Goal: Task Accomplishment & Management: Use online tool/utility

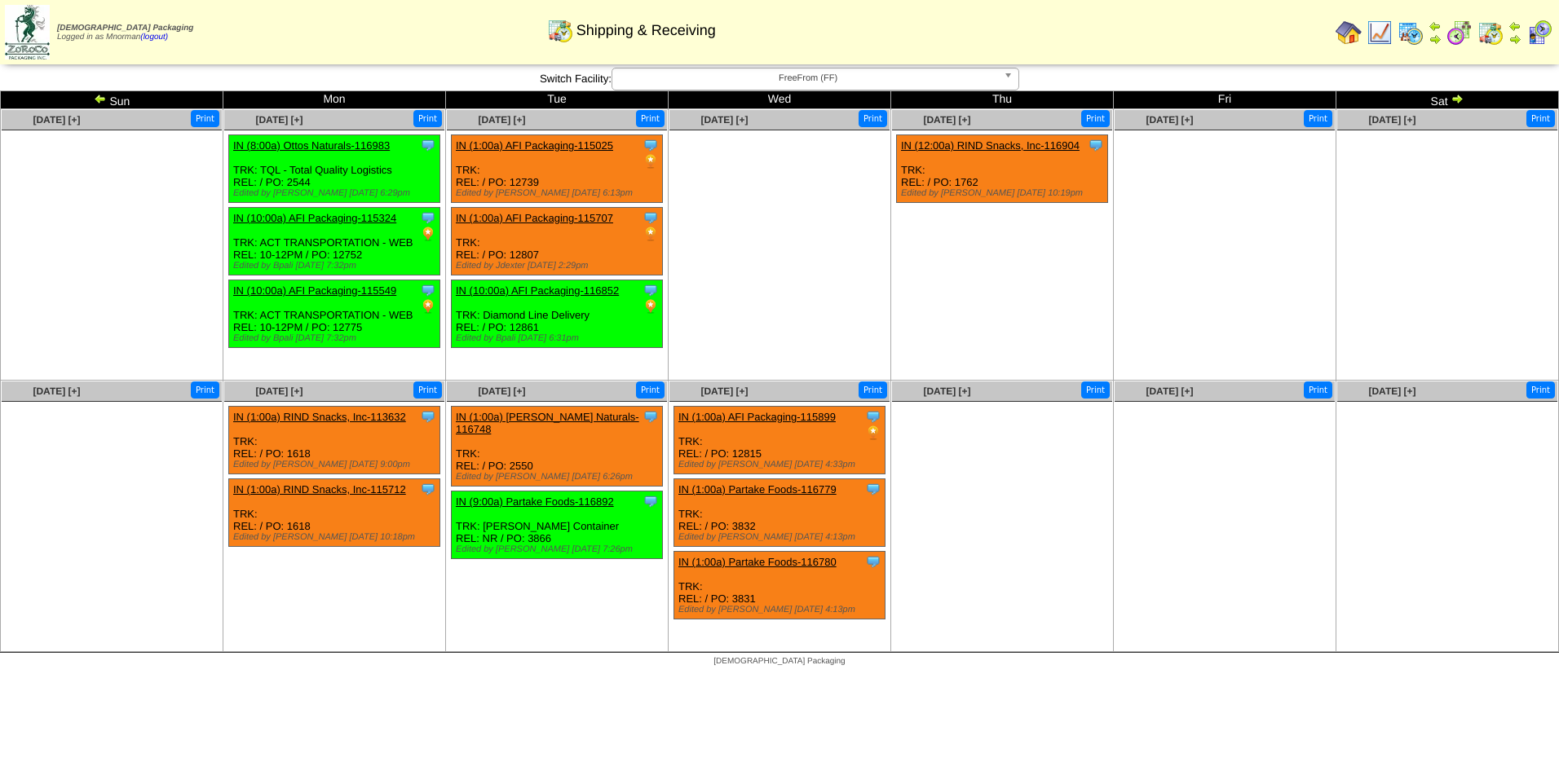
click at [1369, 36] on img at bounding box center [1379, 32] width 26 height 26
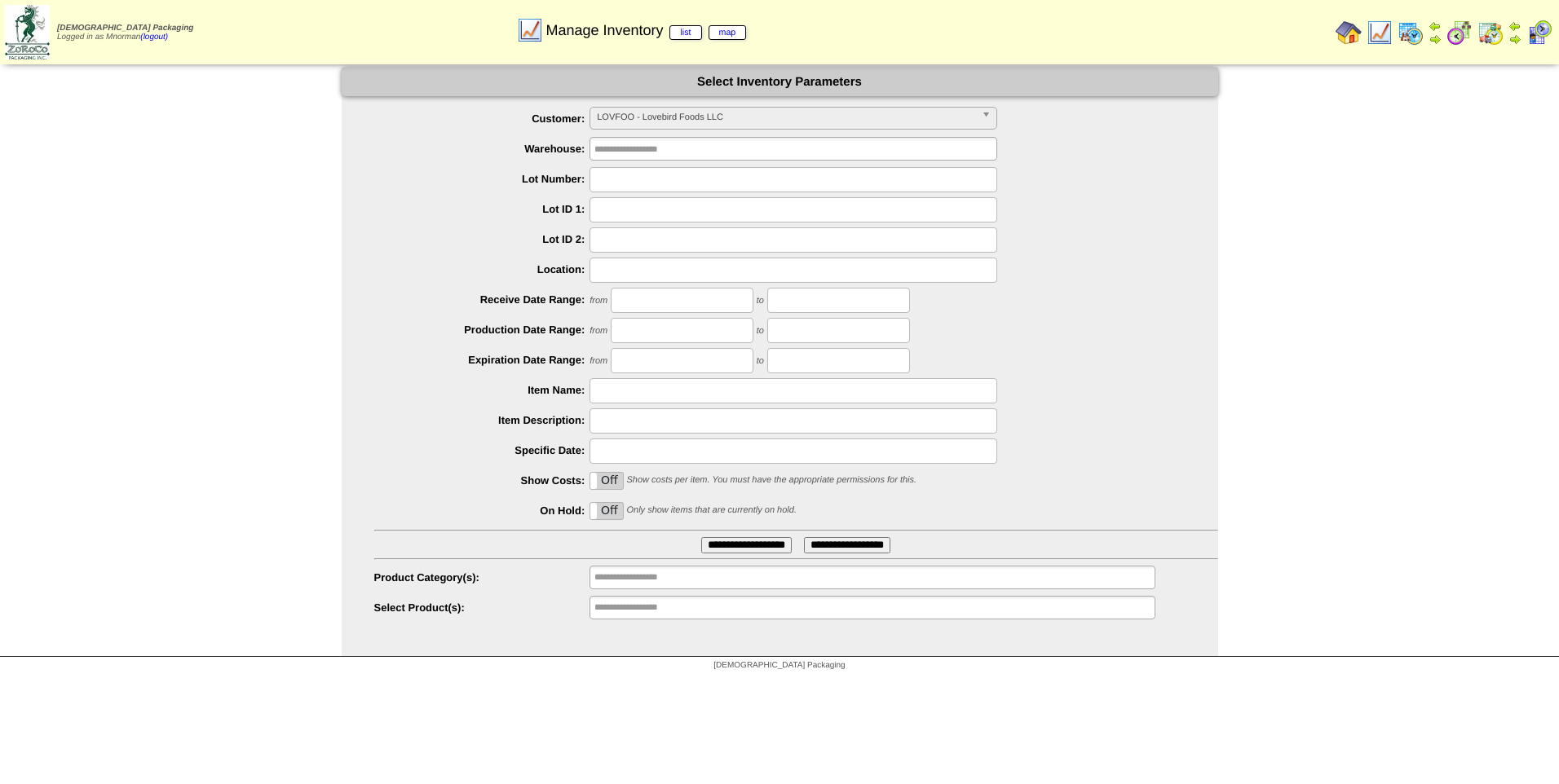
click at [751, 540] on input "**********" at bounding box center [746, 546] width 90 height 17
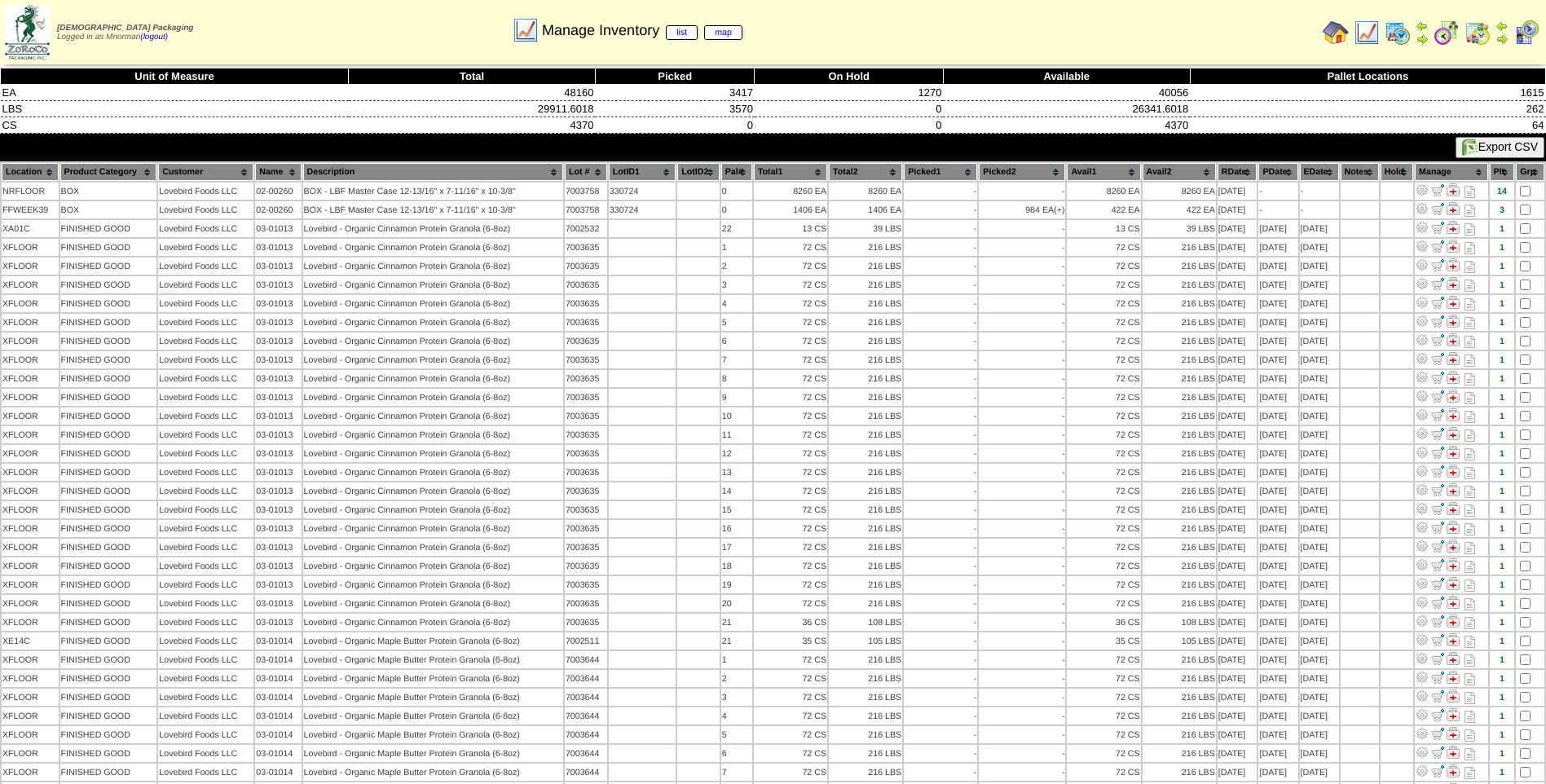
click at [1280, 175] on th "PDate" at bounding box center [1278, 172] width 39 height 18
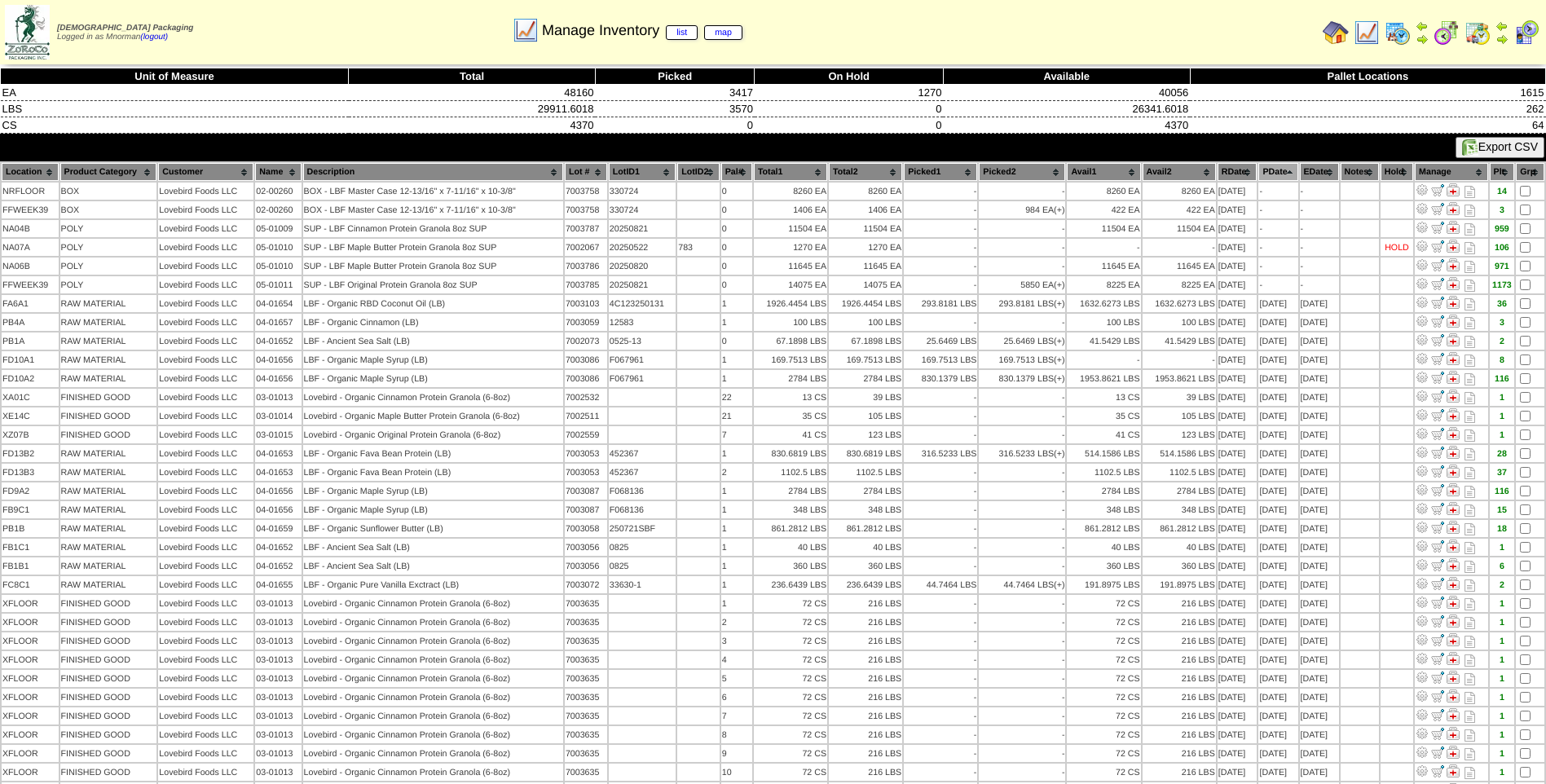
click at [1280, 175] on th "PDate" at bounding box center [1278, 172] width 39 height 18
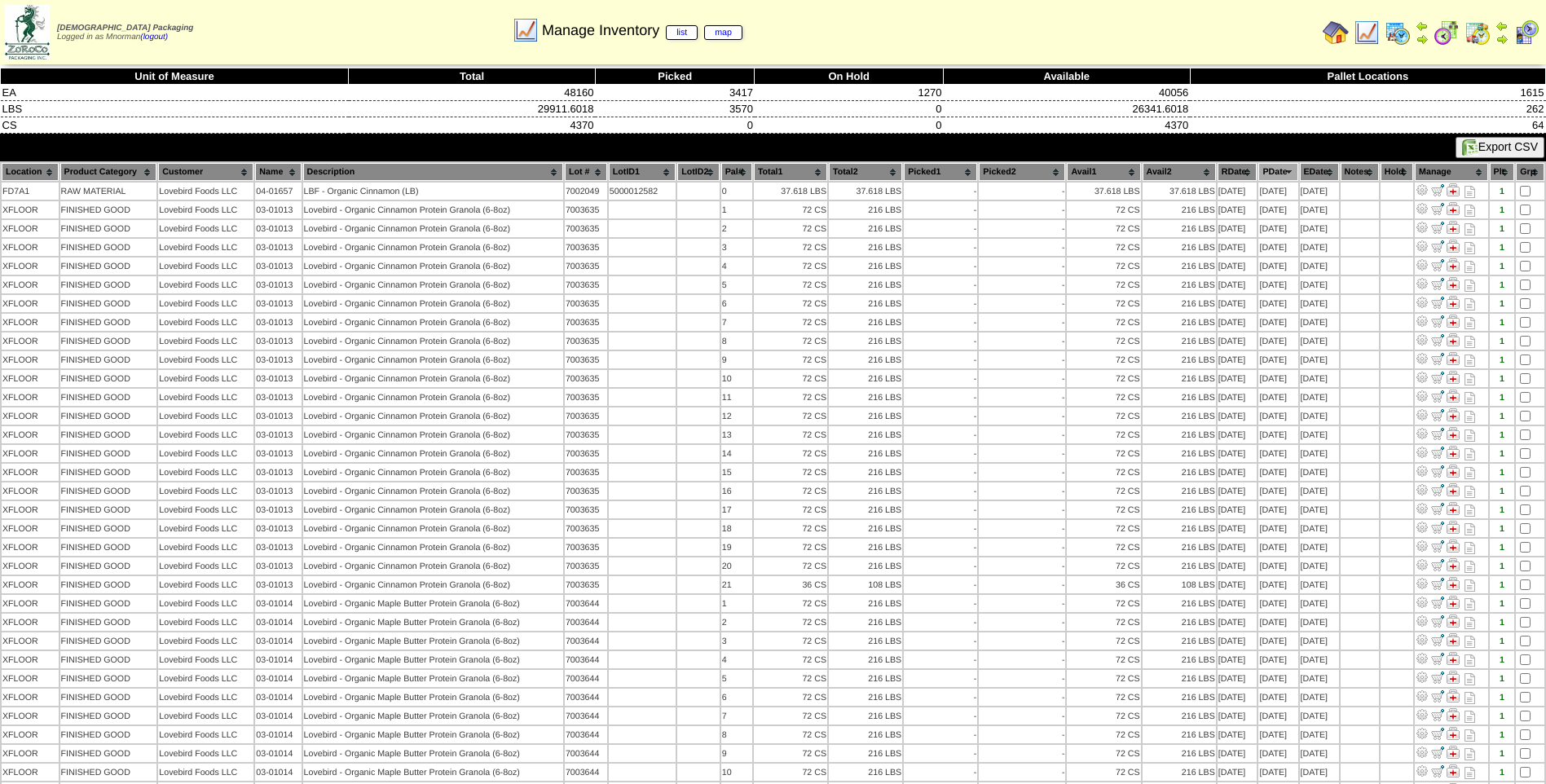
click at [1278, 176] on th "PDate" at bounding box center [1278, 172] width 39 height 18
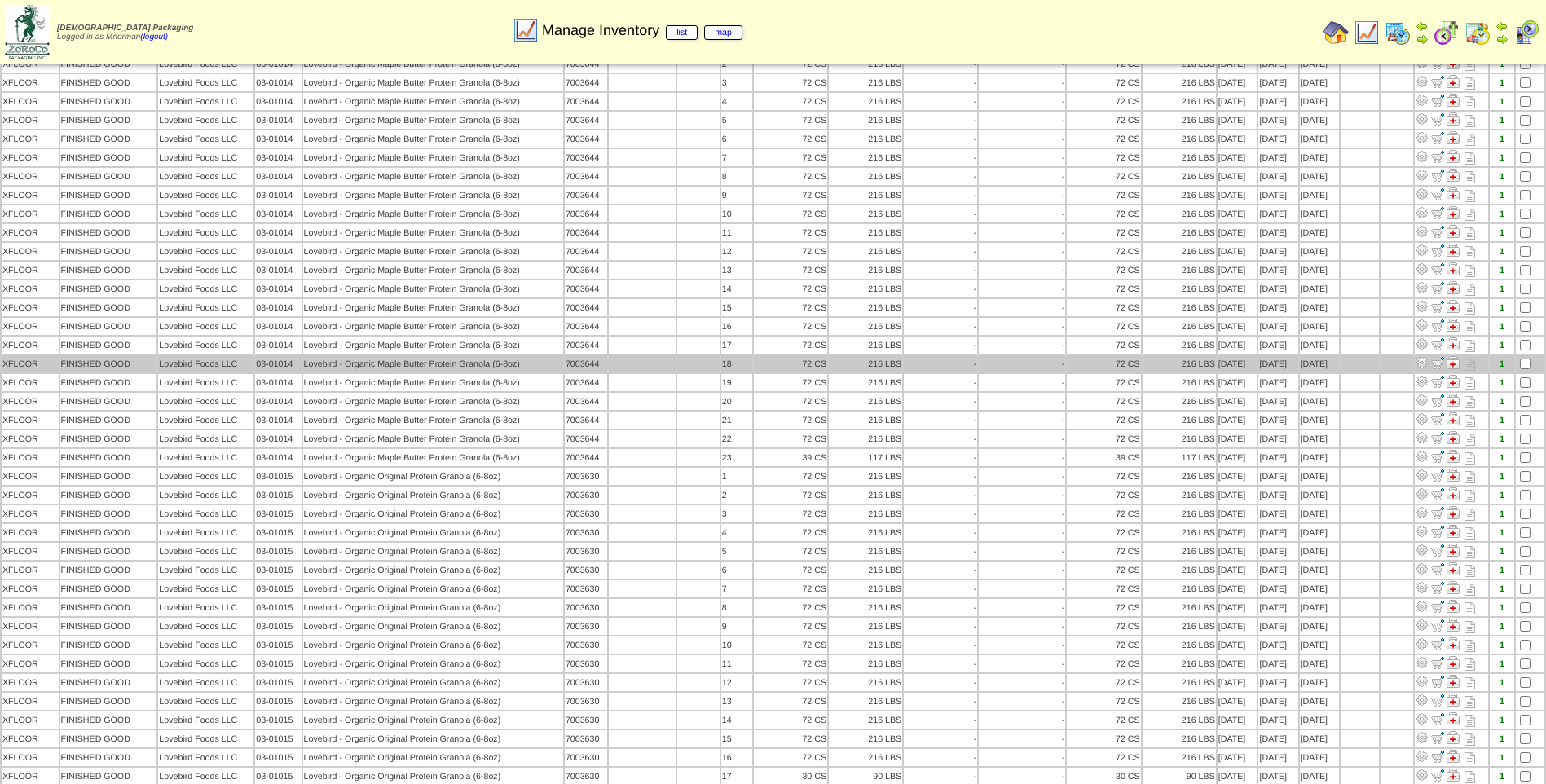
scroll to position [1014, 0]
